Goal: Check status

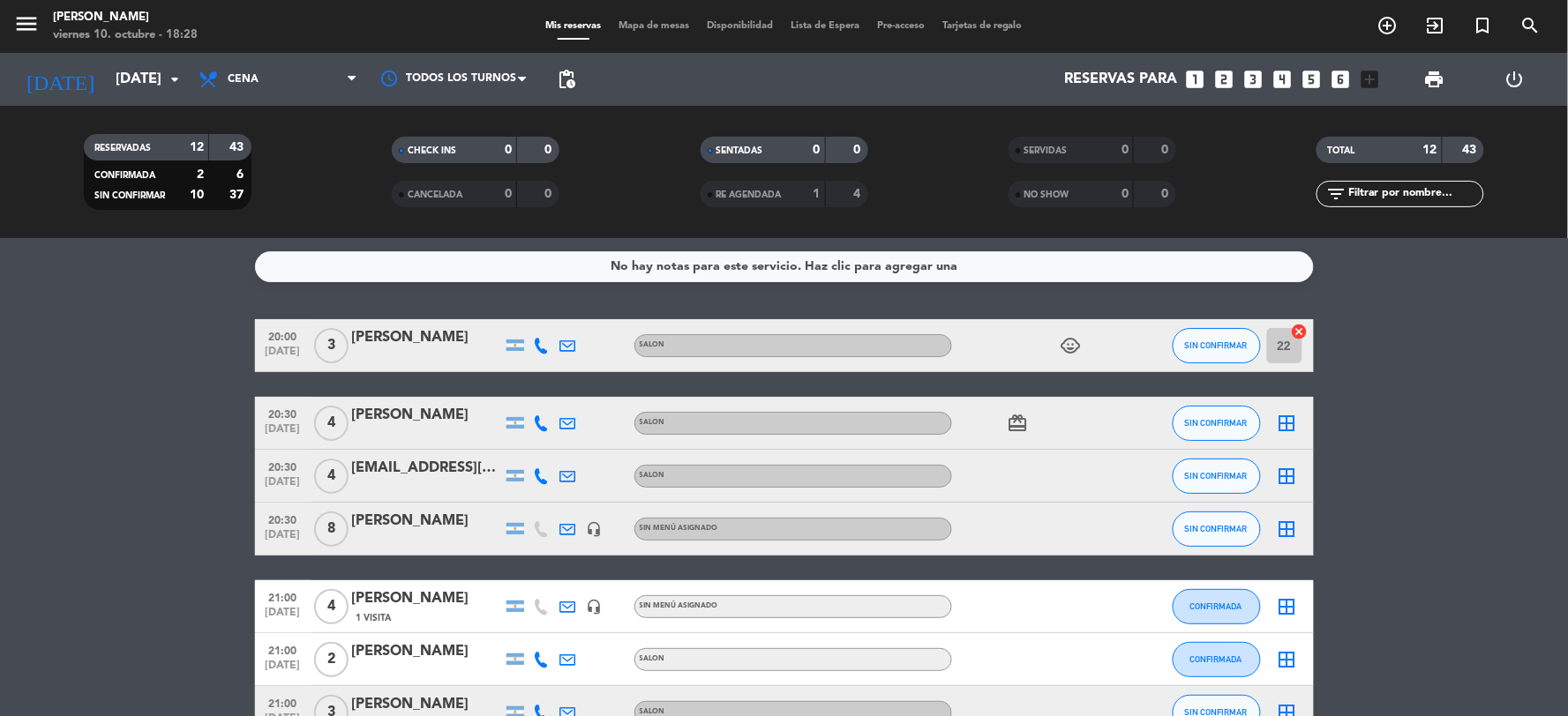
click at [1069, 342] on icon "child_care" at bounding box center [1071, 346] width 21 height 21
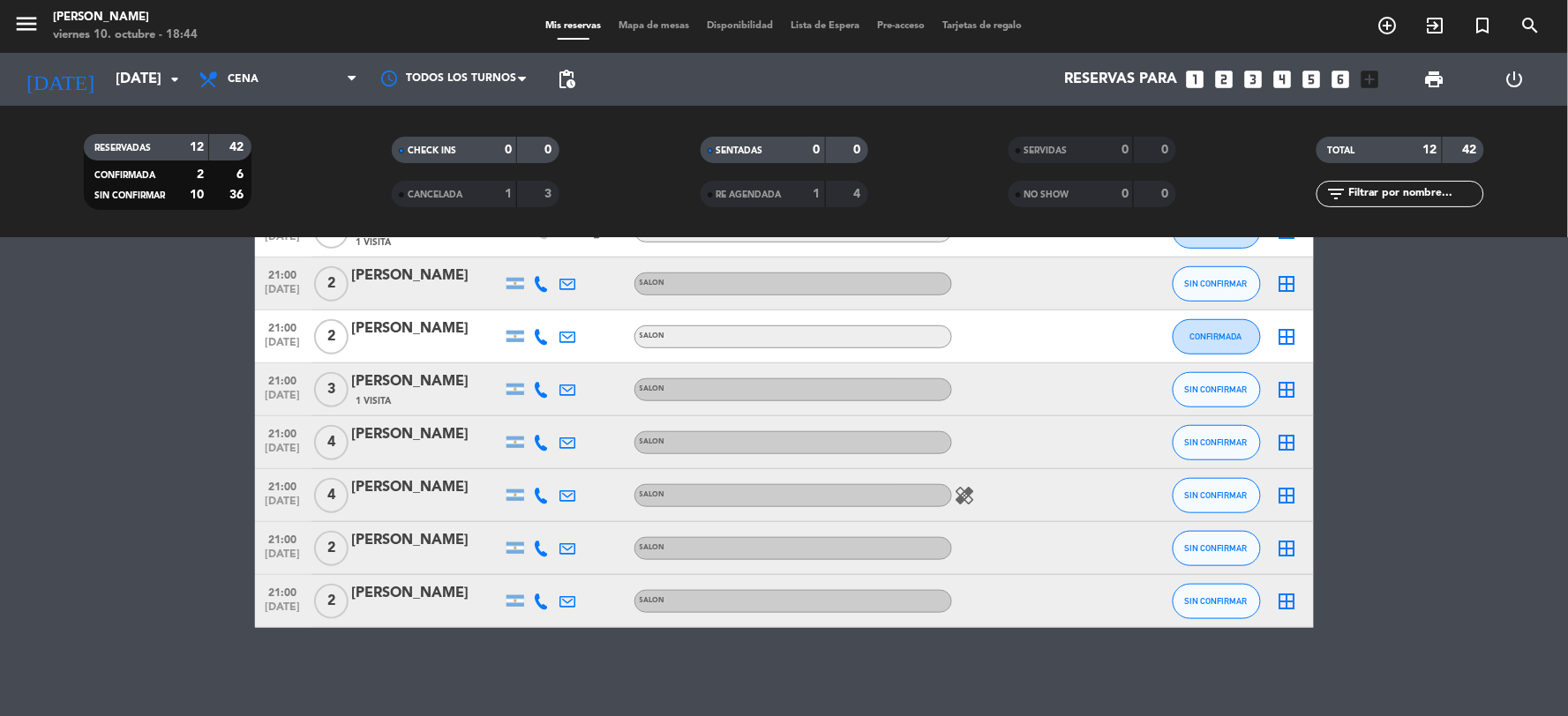
scroll to position [375, 0]
click at [88, 455] on bookings-row "20:00 [DATE] 3 [PERSON_NAME] SALON child_care SIN CONFIRMAR 22 cancel 20:30 [DA…" at bounding box center [784, 287] width 1568 height 684
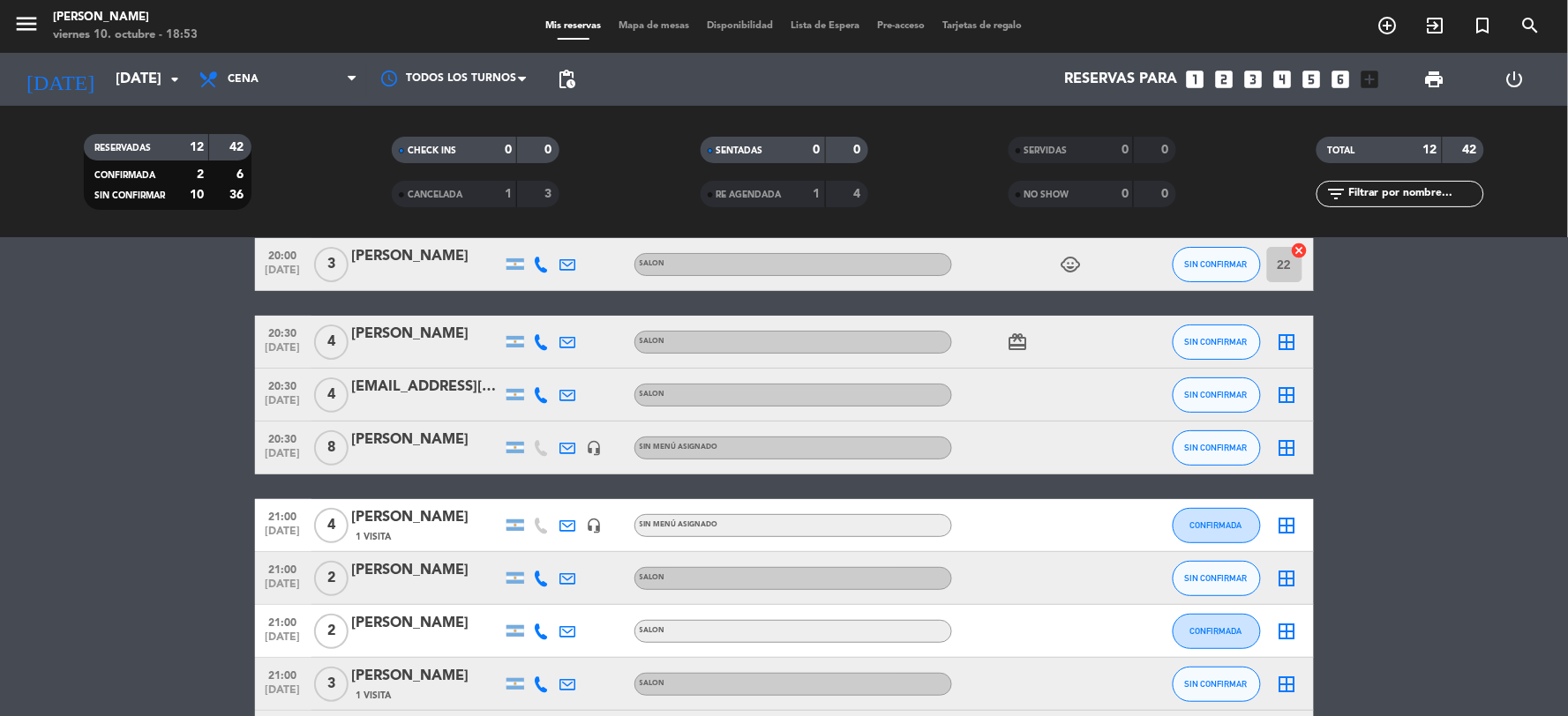
click at [214, 329] on bookings-row "20:00 [DATE] 3 [PERSON_NAME] SALON child_care SIN CONFIRMAR 22 cancel 20:30 [DA…" at bounding box center [784, 580] width 1568 height 684
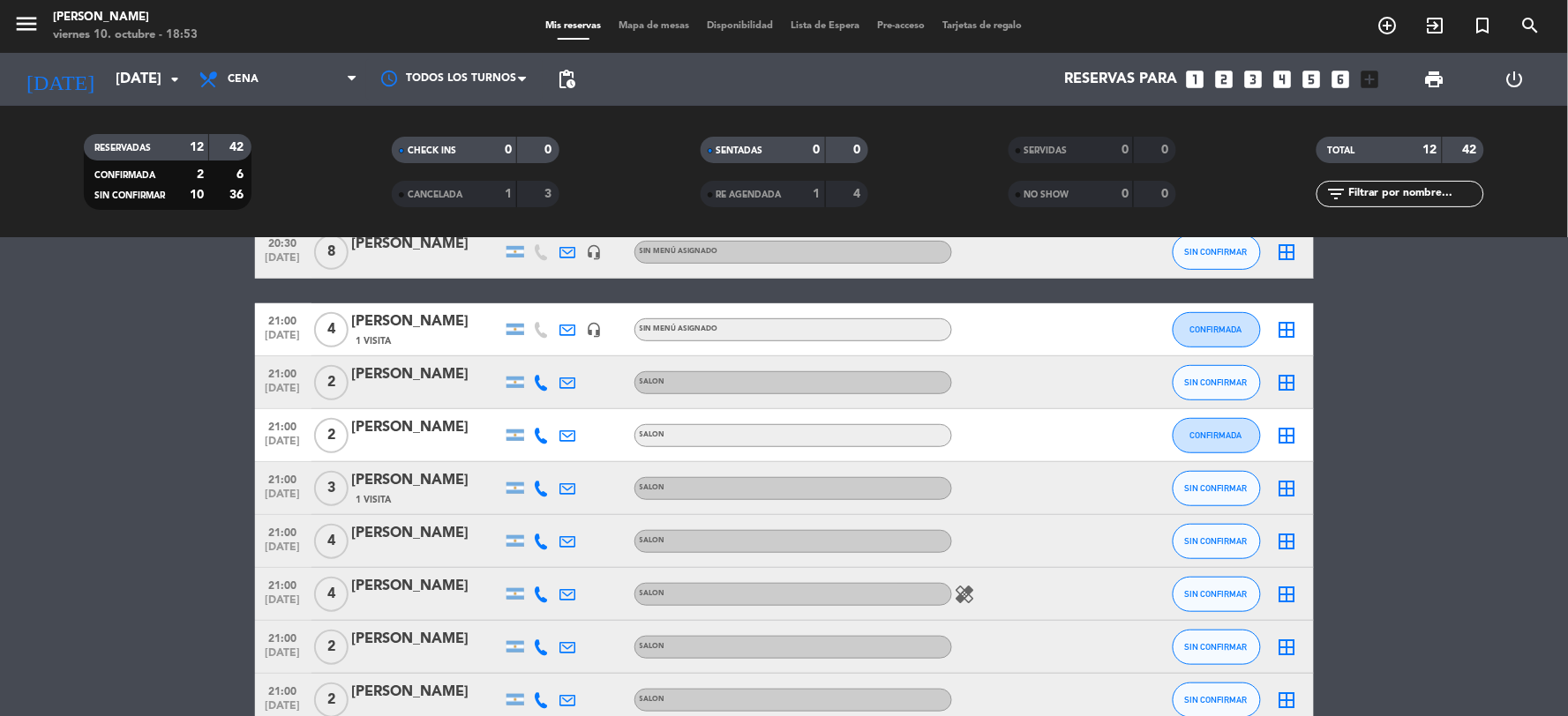
scroll to position [277, 0]
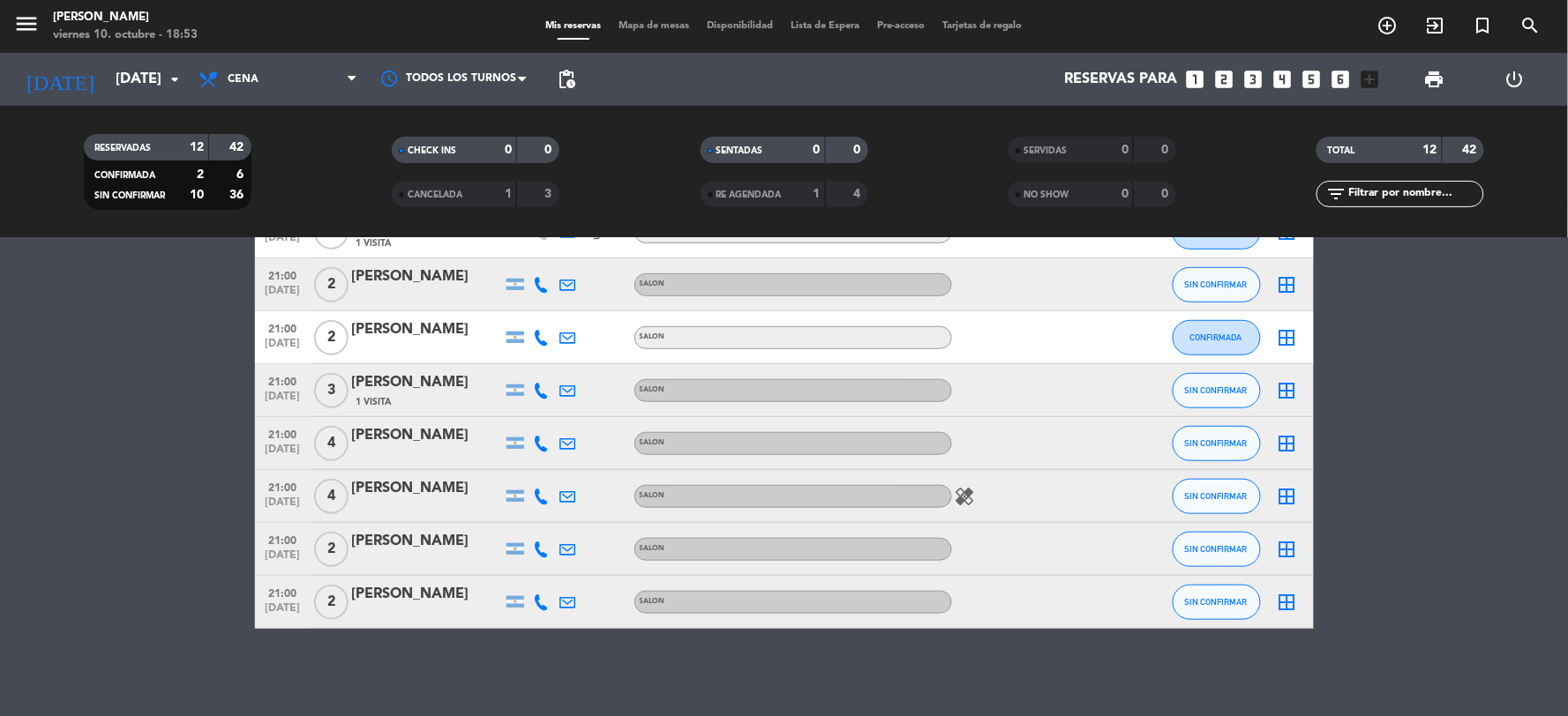
click at [177, 548] on bookings-row "20:00 [DATE] 3 [PERSON_NAME] SALON child_care SIN CONFIRMAR 22 cancel 20:30 [DA…" at bounding box center [784, 287] width 1568 height 684
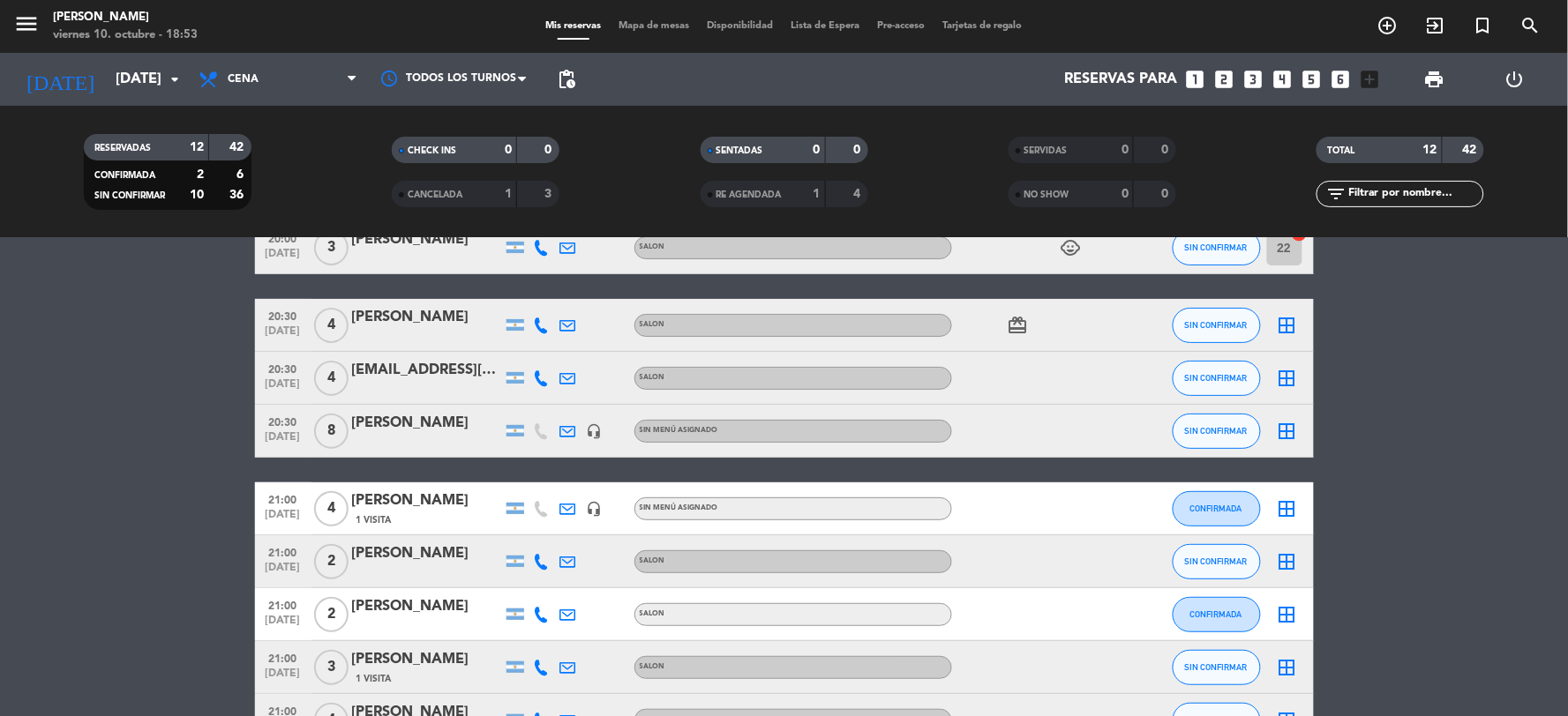
scroll to position [293, 0]
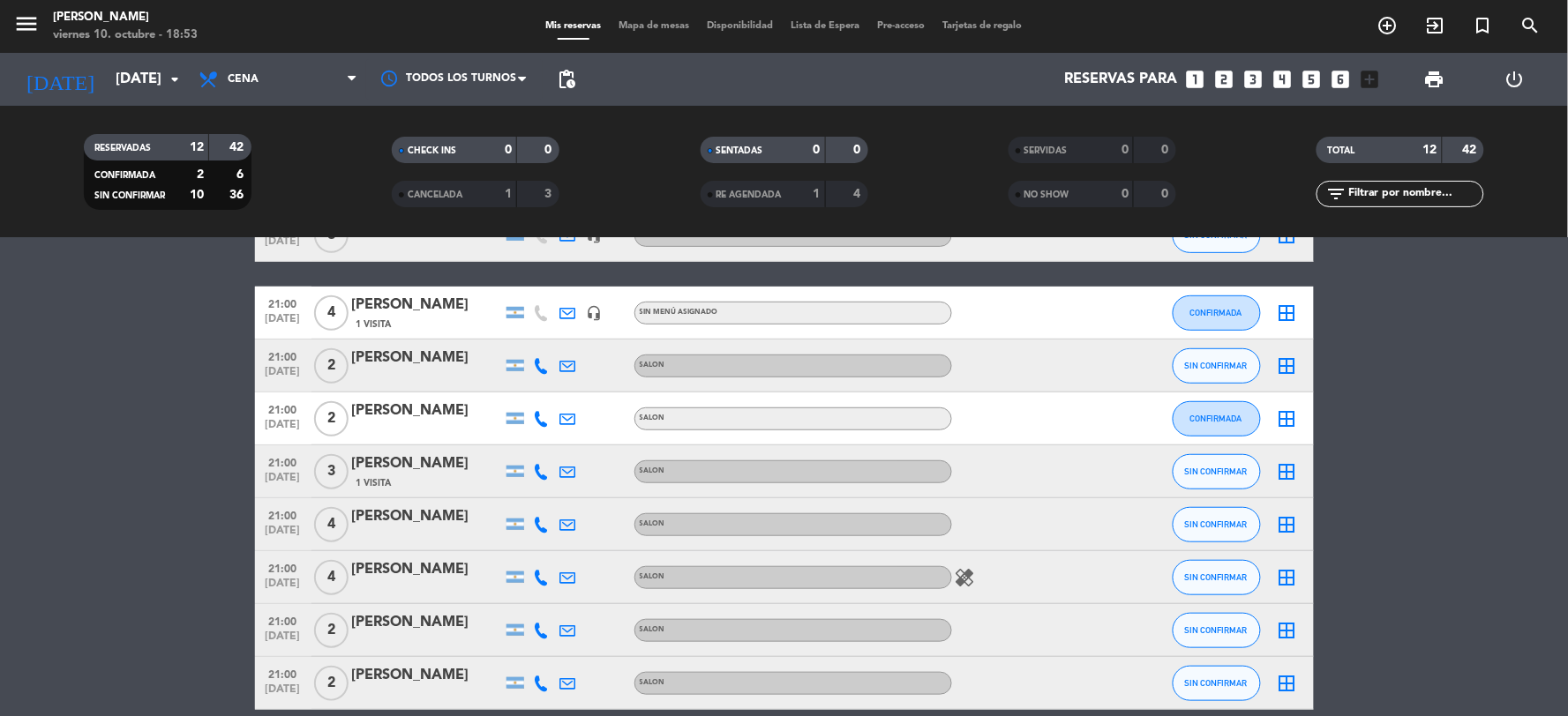
click at [539, 549] on div at bounding box center [541, 525] width 26 height 52
click at [959, 576] on icon "healing" at bounding box center [965, 578] width 21 height 21
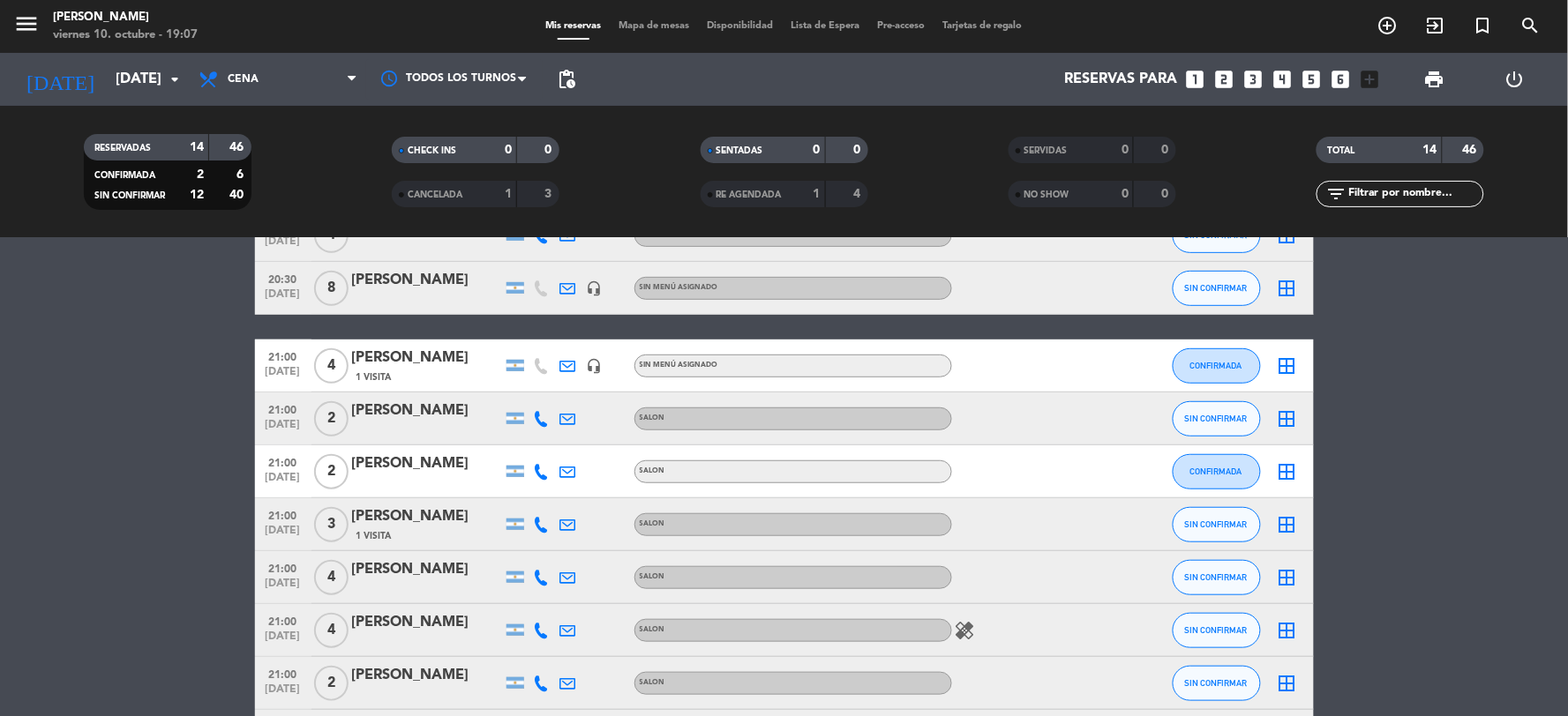
click at [188, 464] on bookings-row "20:00 [DATE] 3 [PERSON_NAME] SALON child_care SIN CONFIRMAR 22 cancel 20:00 [DA…" at bounding box center [784, 432] width 1568 height 815
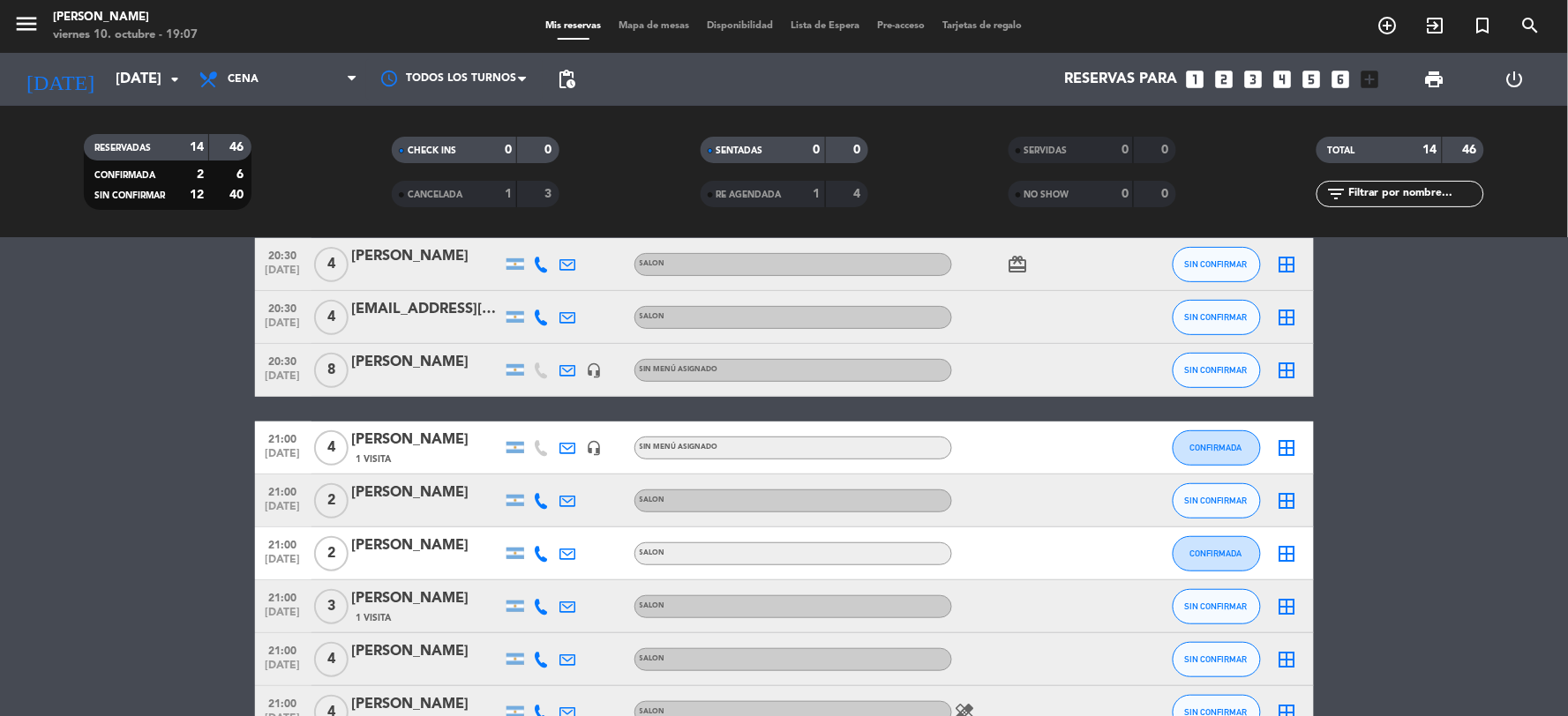
scroll to position [407, 0]
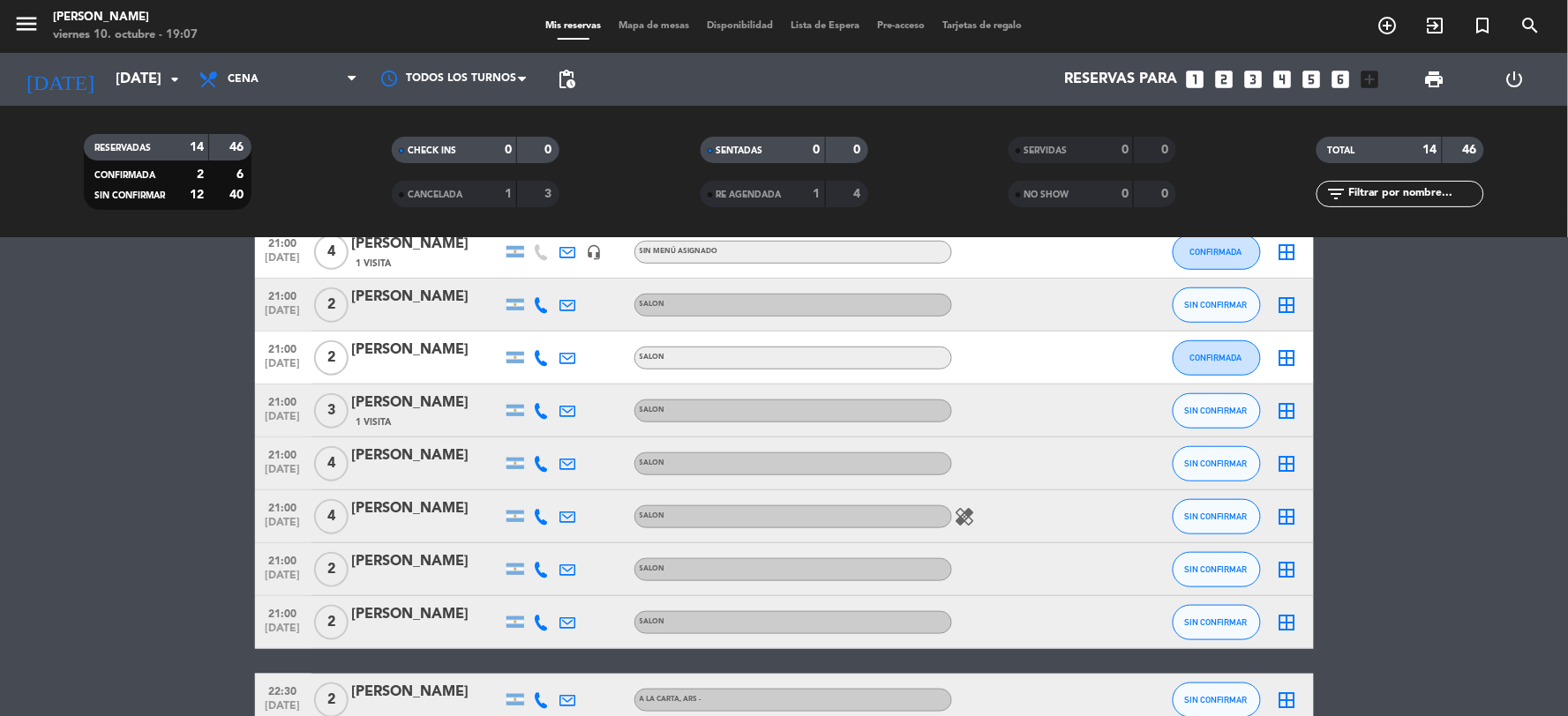
click at [959, 513] on icon "healing" at bounding box center [965, 517] width 21 height 21
click at [156, 411] on bookings-row "20:00 [DATE] 3 [PERSON_NAME] SALON child_care SIN CONFIRMAR 22 cancel 20:00 [DA…" at bounding box center [784, 319] width 1568 height 815
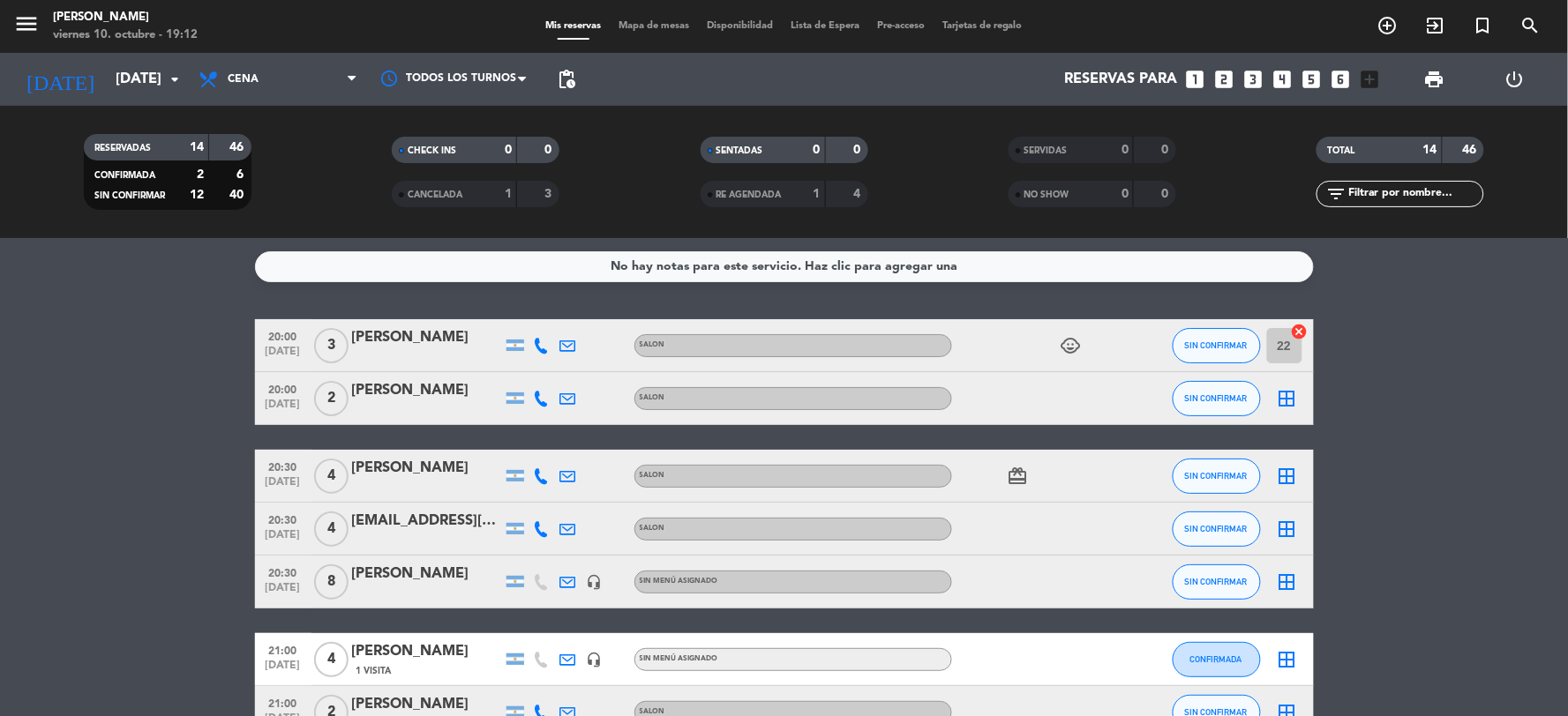
scroll to position [98, 0]
